Goal: Information Seeking & Learning: Find specific fact

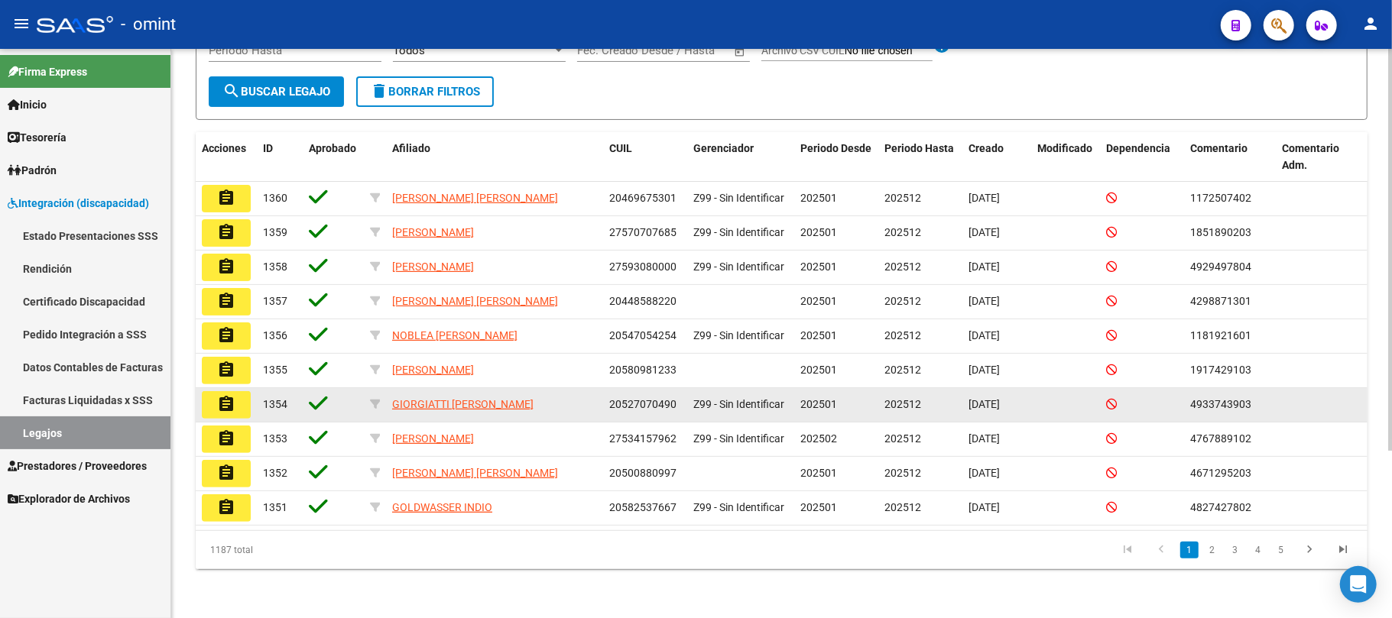
scroll to position [34, 0]
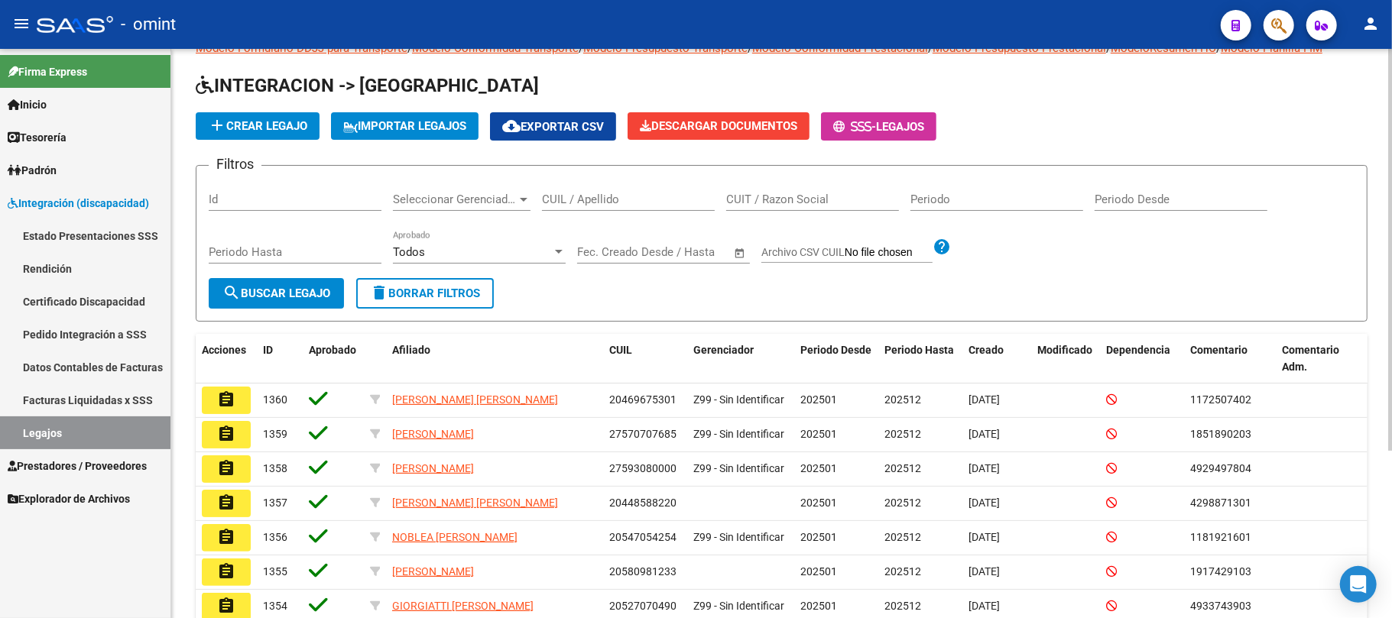
click at [584, 197] on input "CUIL / Apellido" at bounding box center [628, 200] width 173 height 14
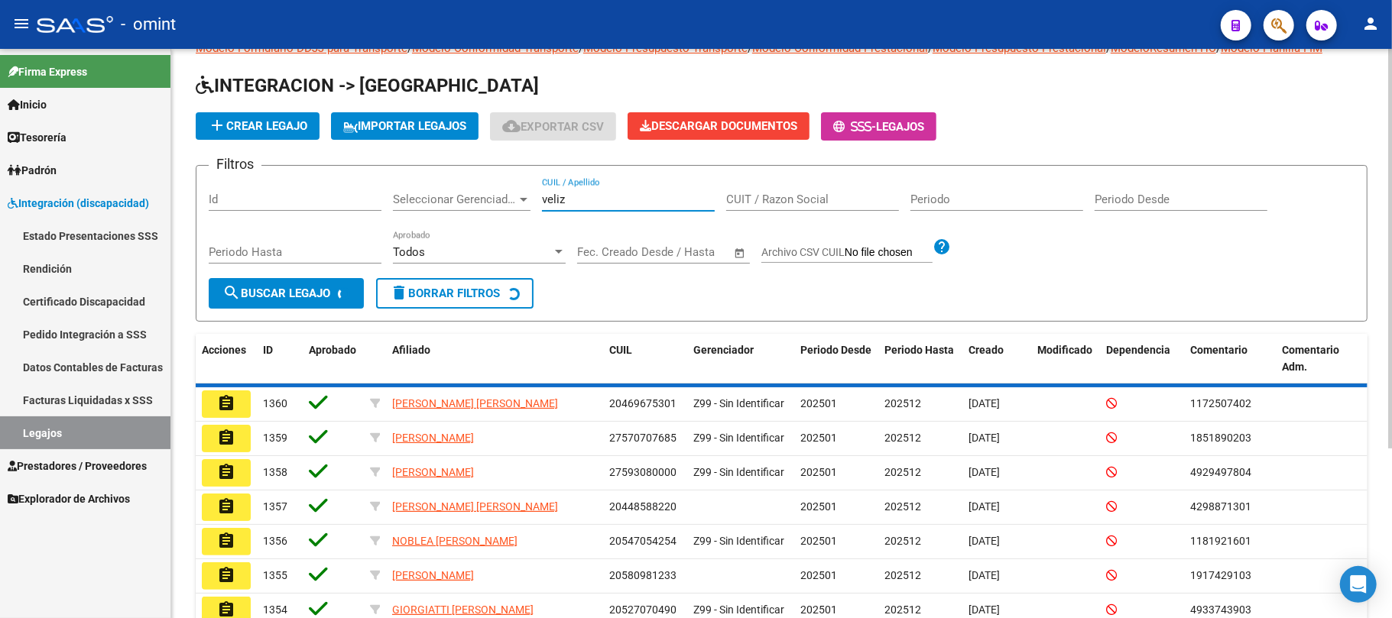
scroll to position [0, 0]
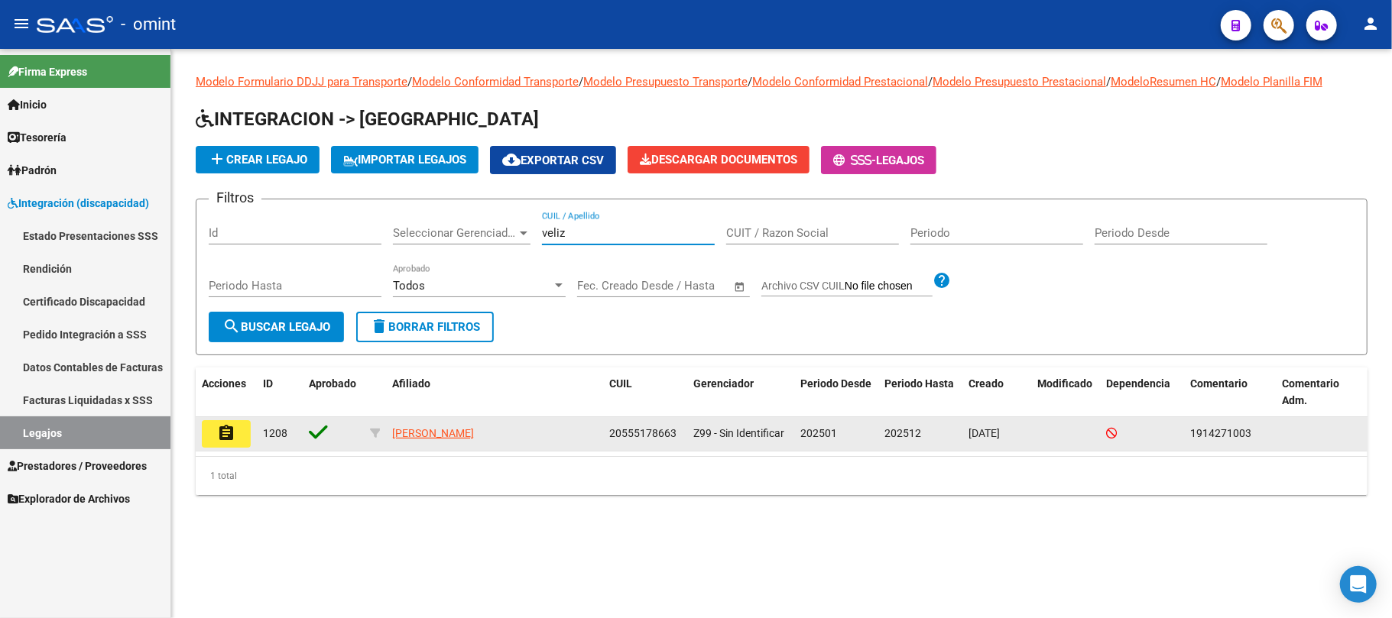
type input "veliz"
click at [212, 450] on div "assignment 1208 [PERSON_NAME] 20555178663 Z99 - Sin Identificar 202501 202512 […" at bounding box center [782, 434] width 1172 height 34
click at [219, 438] on mat-icon "assignment" at bounding box center [226, 433] width 18 height 18
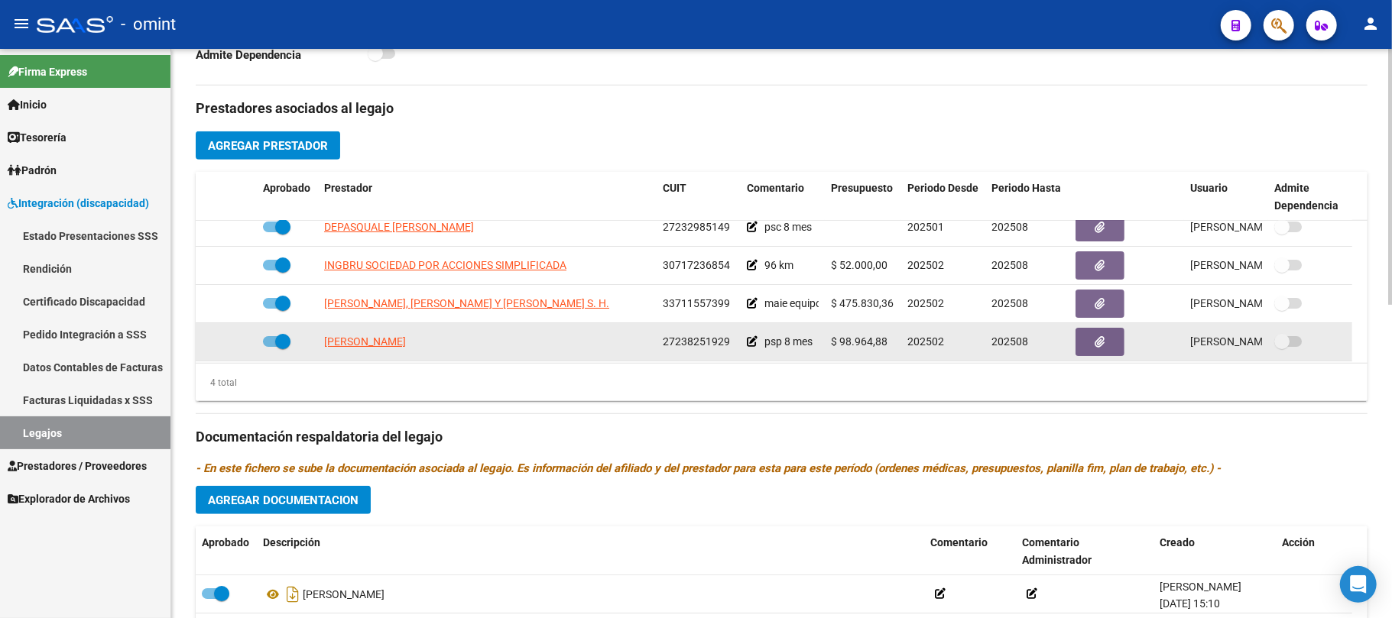
scroll to position [15, 0]
click at [707, 336] on span "27238251929" at bounding box center [696, 338] width 67 height 12
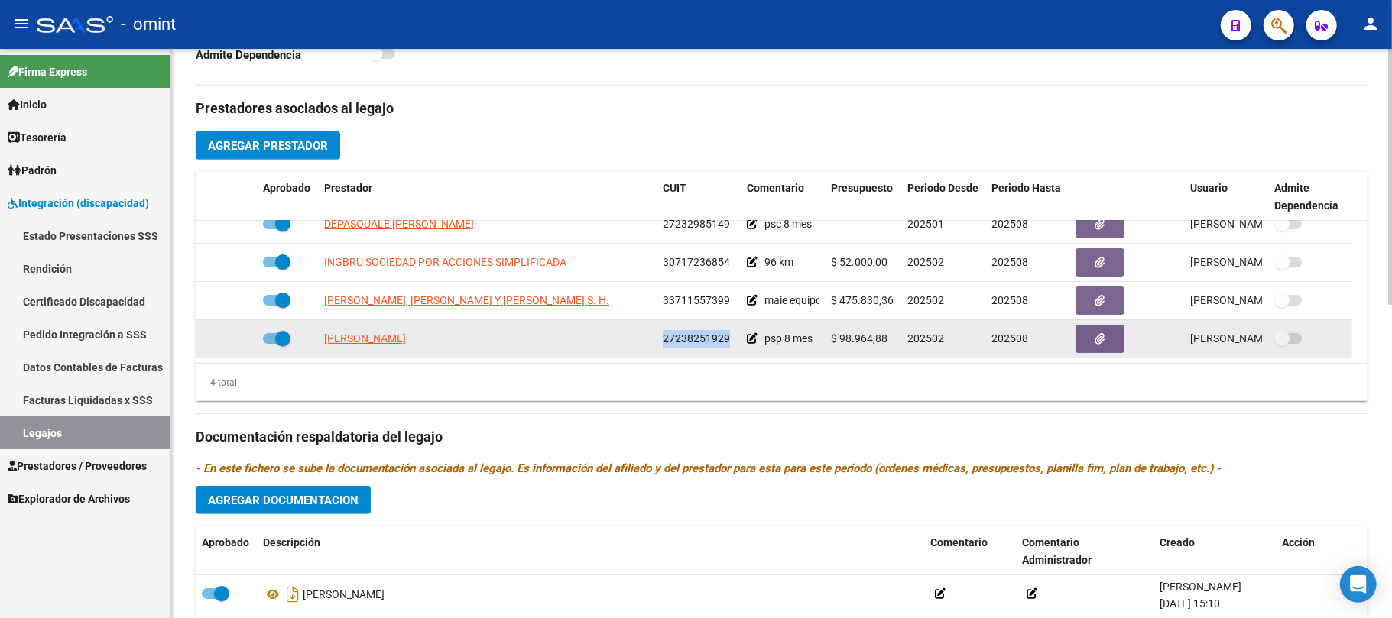
click at [707, 336] on span "27238251929" at bounding box center [696, 338] width 67 height 12
copy span "27238251929"
click at [406, 345] on span "[PERSON_NAME]" at bounding box center [365, 338] width 82 height 12
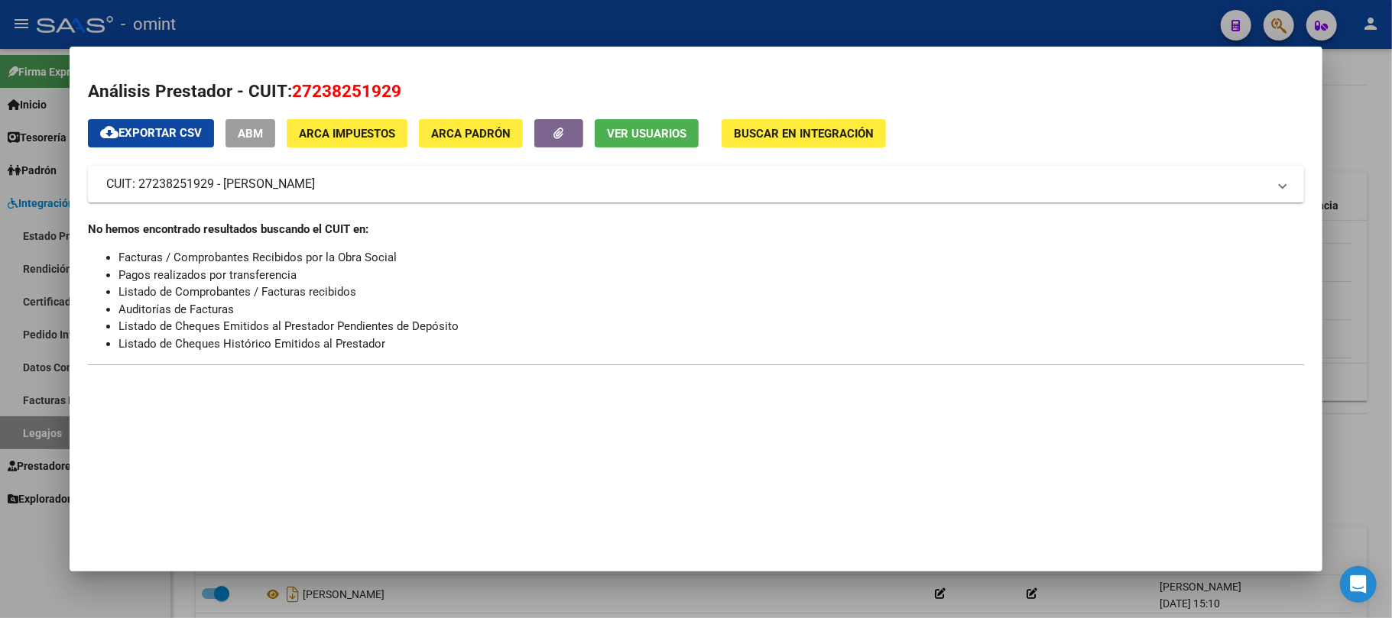
click at [596, 28] on div at bounding box center [696, 309] width 1392 height 618
